Goal: Task Accomplishment & Management: Use online tool/utility

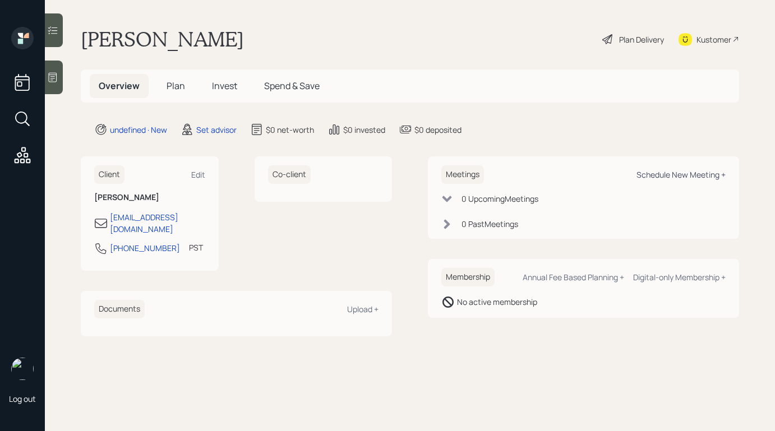
click at [666, 172] on div "Schedule New Meeting +" at bounding box center [681, 174] width 89 height 11
select select "round-[PERSON_NAME]"
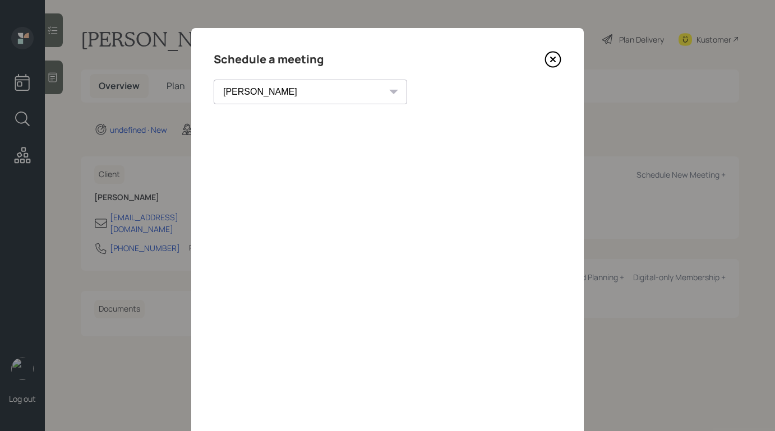
click at [553, 59] on icon at bounding box center [553, 59] width 4 height 4
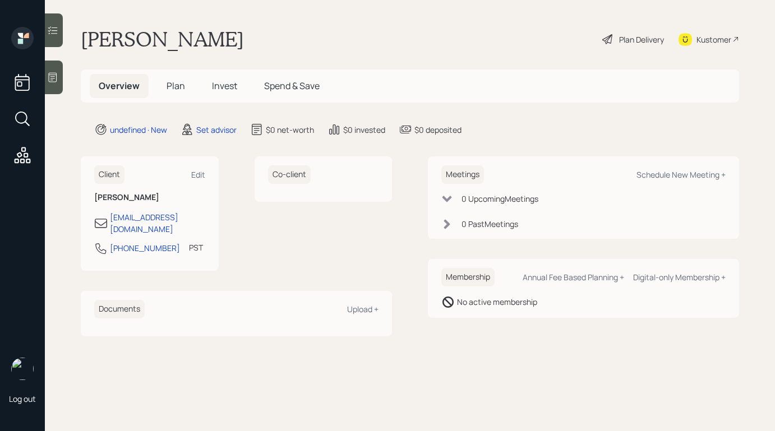
click at [57, 82] on icon at bounding box center [52, 77] width 11 height 11
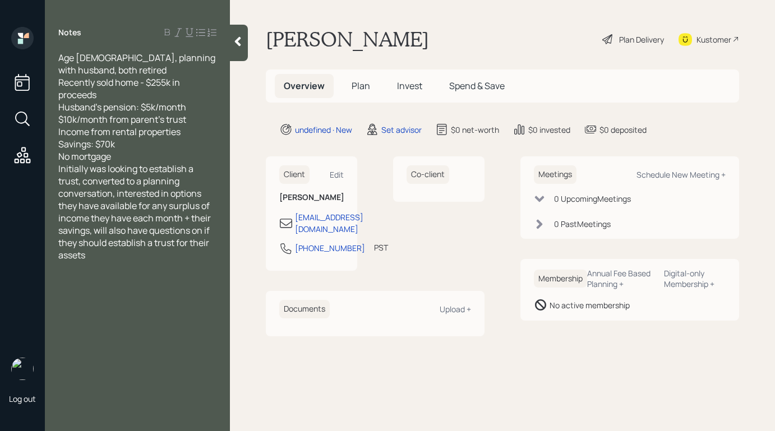
click at [166, 164] on span "Initially was looking to establish a trust, converted to a planning conversatio…" at bounding box center [135, 212] width 154 height 99
click at [166, 158] on div "No mortgage" at bounding box center [137, 156] width 158 height 12
click at [242, 38] on icon at bounding box center [237, 41] width 11 height 11
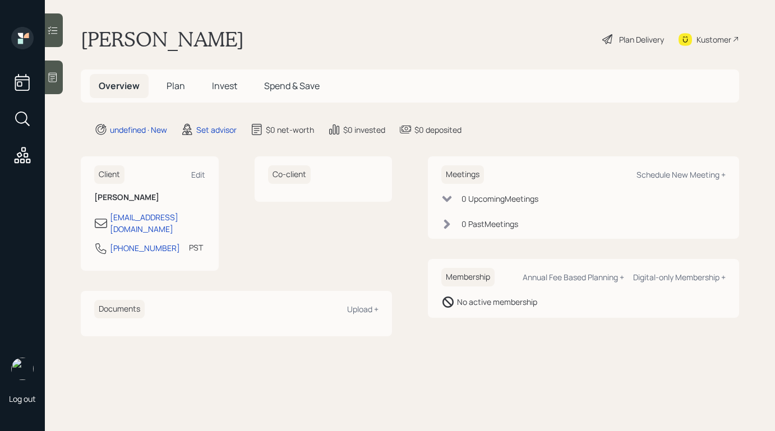
click at [54, 73] on icon at bounding box center [52, 77] width 11 height 11
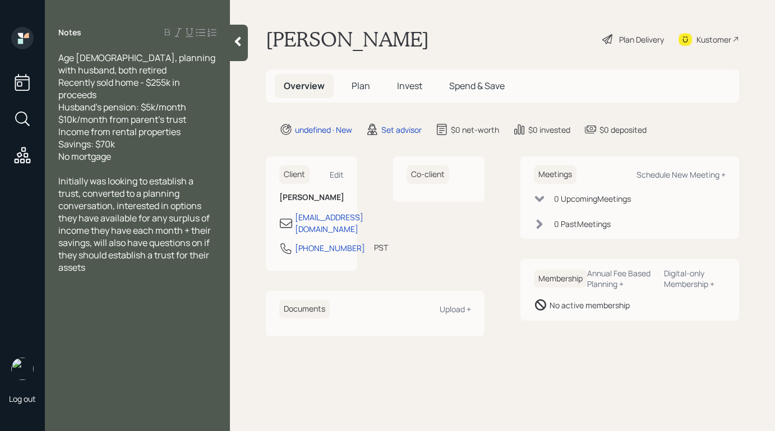
click at [236, 38] on icon at bounding box center [237, 41] width 11 height 11
